Goal: Task Accomplishment & Management: Use online tool/utility

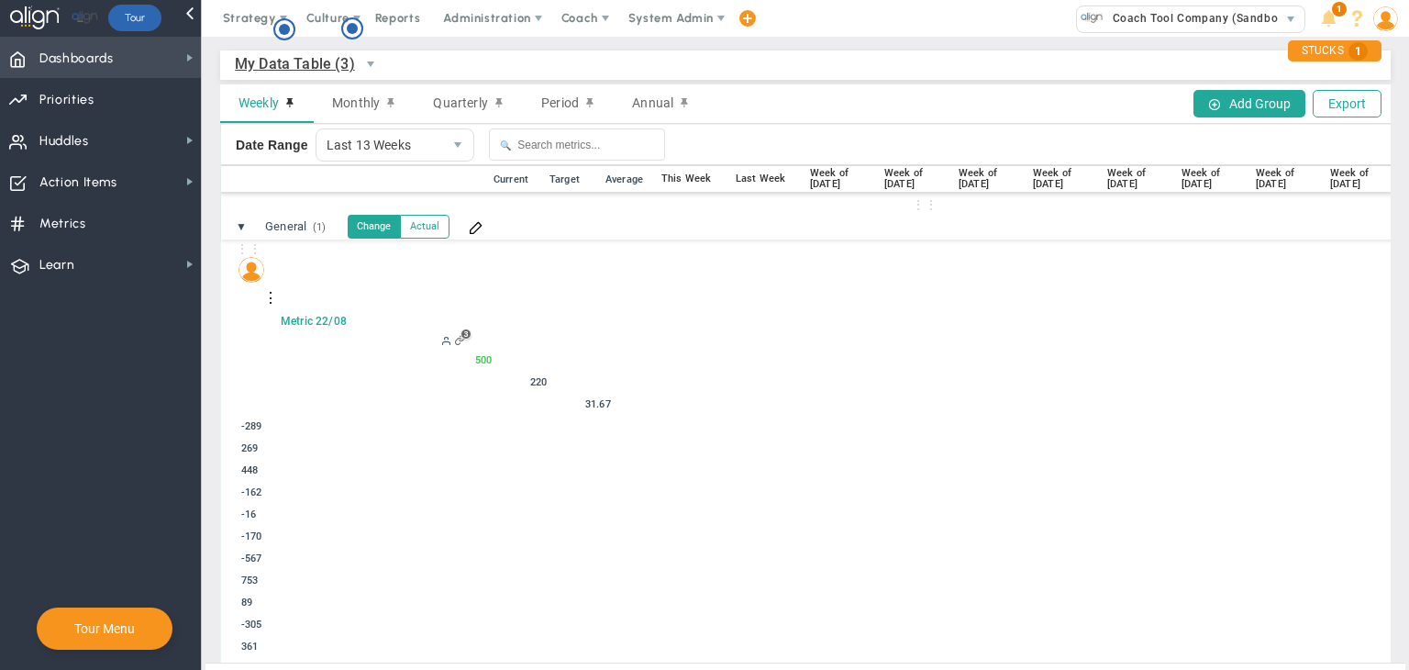
click at [168, 57] on span "Dashboards Dashboards" at bounding box center [100, 57] width 201 height 41
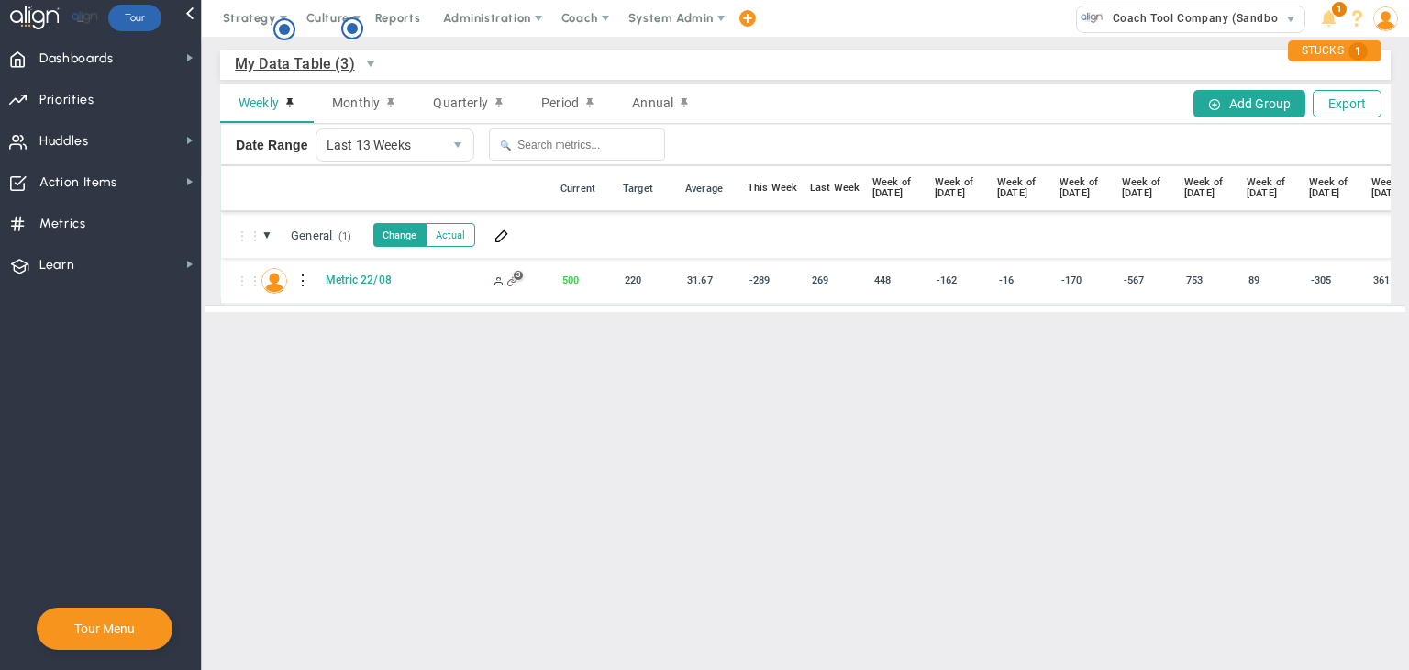
click at [992, 483] on main "My Data Table (3) My Data Table → My Data Table Weekly Monthly Quarterly Period…" at bounding box center [805, 353] width 1207 height 633
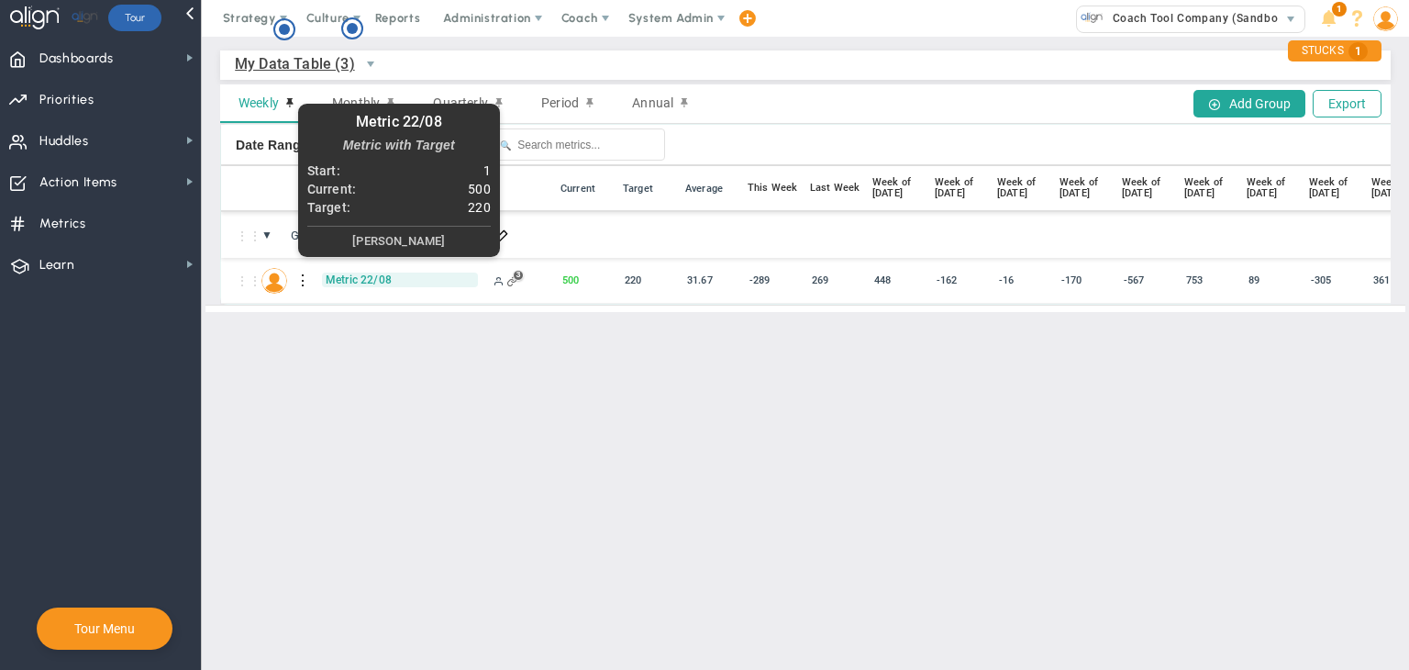
click at [349, 279] on span "Metric 22/08" at bounding box center [400, 279] width 156 height 15
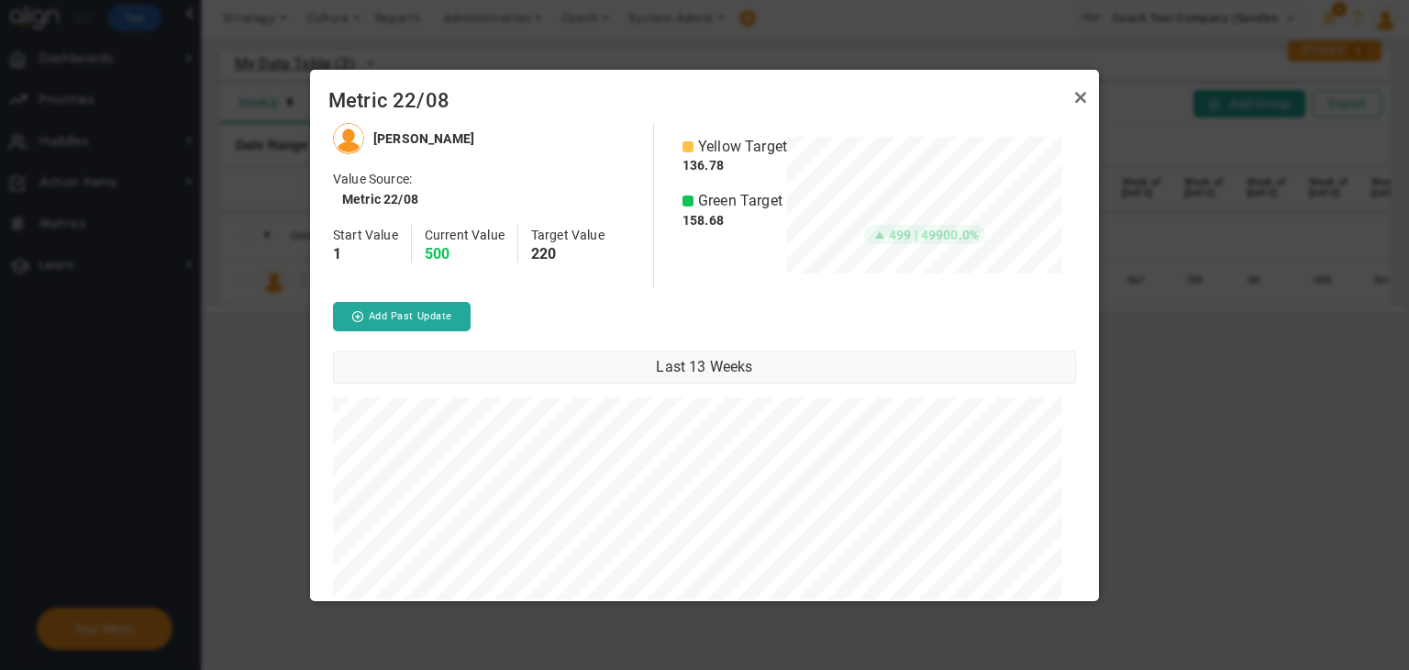
scroll to position [916838, 916527]
click at [449, 321] on button "Add Past Update" at bounding box center [402, 316] width 138 height 29
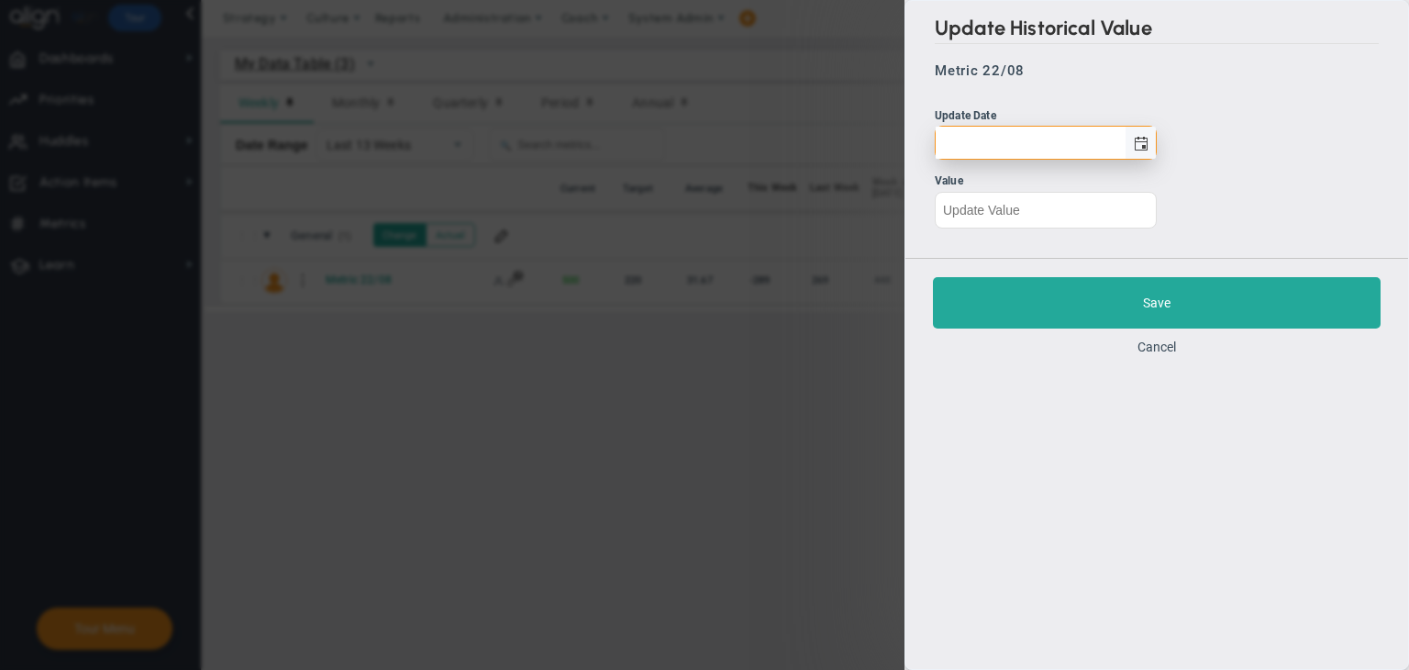
click at [1143, 144] on span "select" at bounding box center [1141, 144] width 15 height 15
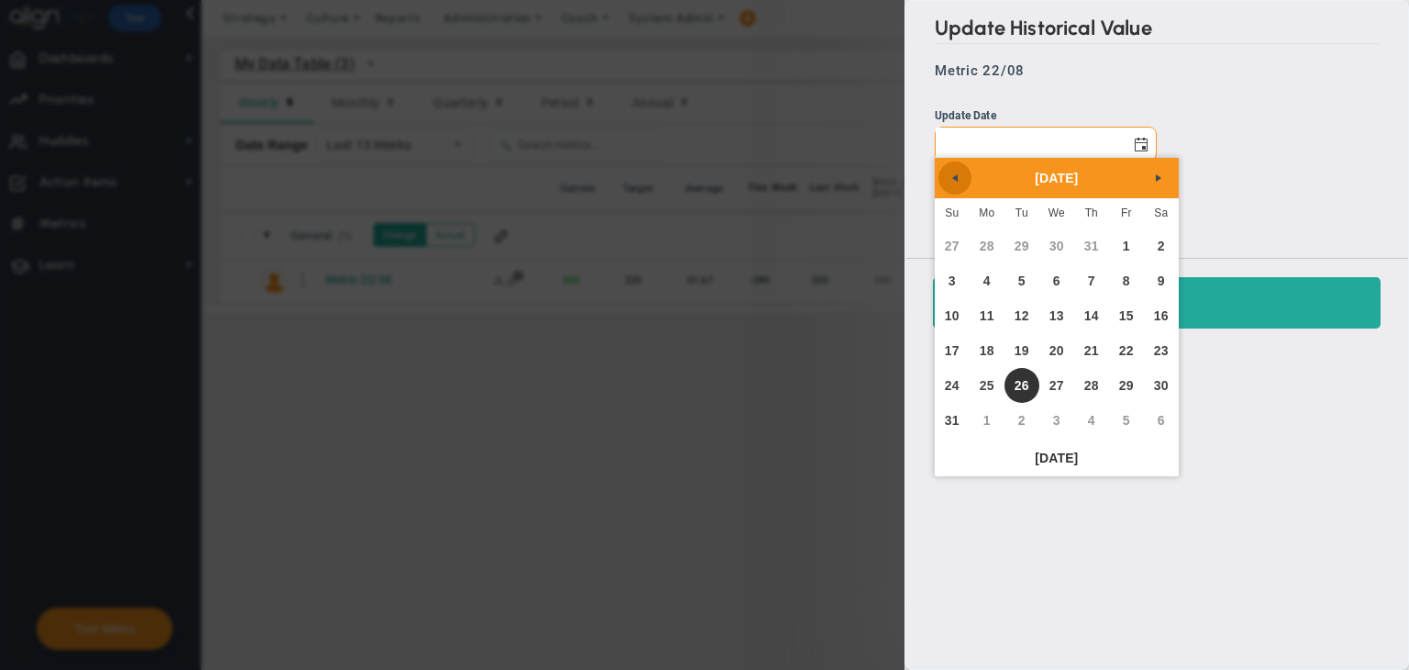
click at [949, 183] on span "Previous" at bounding box center [955, 178] width 15 height 15
click at [950, 181] on span "Previous" at bounding box center [955, 178] width 15 height 15
click at [1024, 346] on link "20" at bounding box center [1021, 350] width 35 height 35
type input "[DATE]"
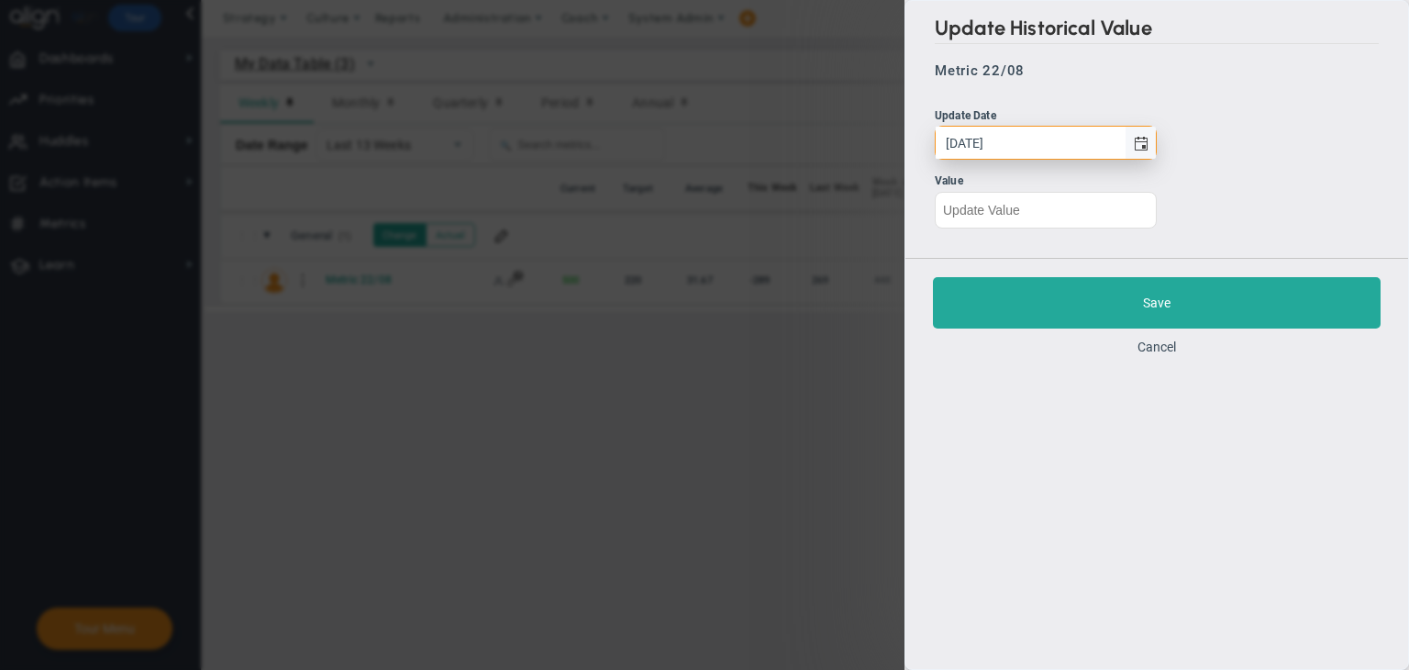
click at [1141, 151] on span "select" at bounding box center [1140, 143] width 31 height 32
click at [1211, 137] on ul "Update Date [DATE] Value" at bounding box center [1157, 167] width 444 height 121
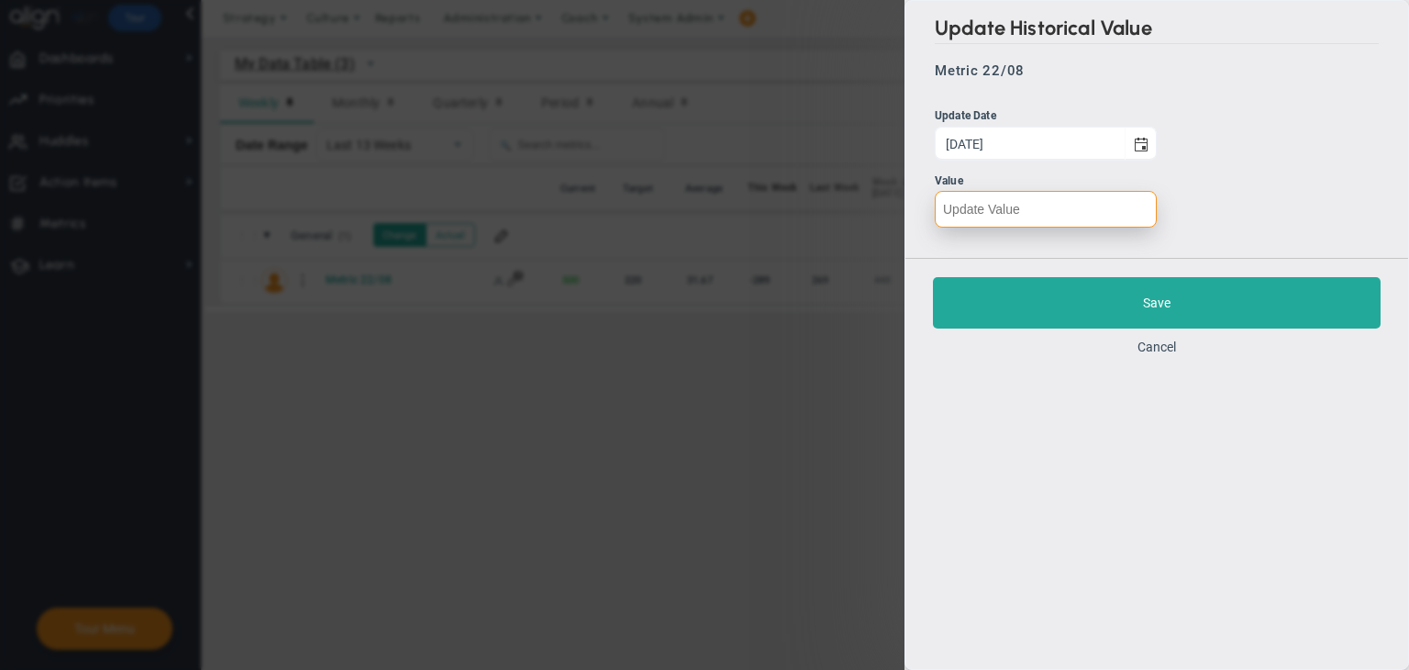
click at [1024, 212] on input "number" at bounding box center [1046, 209] width 222 height 37
click at [1142, 348] on button "Cancel" at bounding box center [1156, 346] width 39 height 15
